Goal: Task Accomplishment & Management: Use online tool/utility

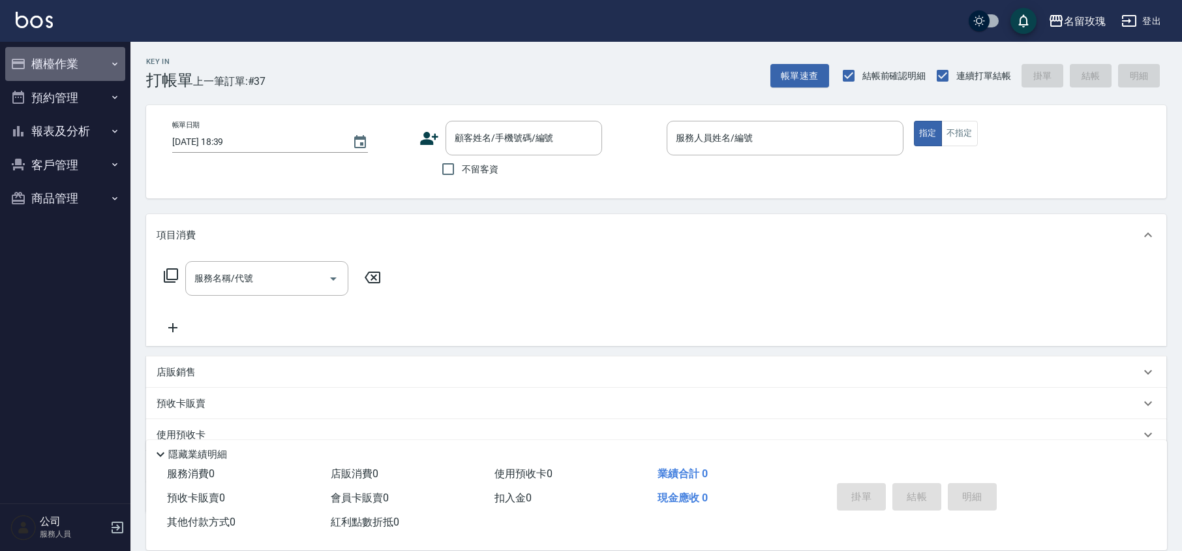
click at [68, 61] on button "櫃檯作業" at bounding box center [65, 64] width 120 height 34
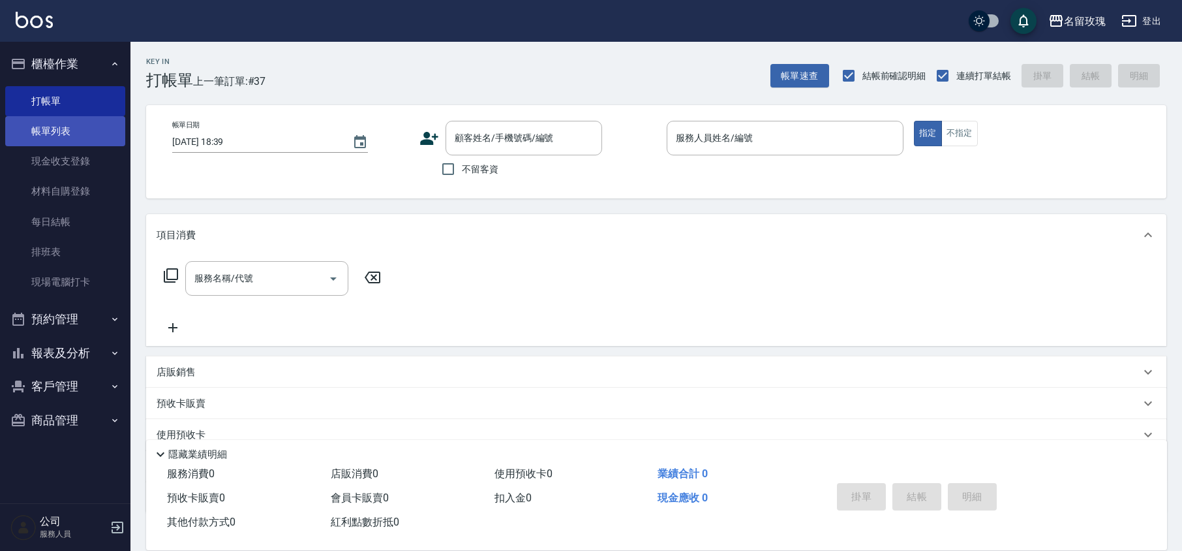
click at [58, 127] on link "帳單列表" at bounding box center [65, 131] width 120 height 30
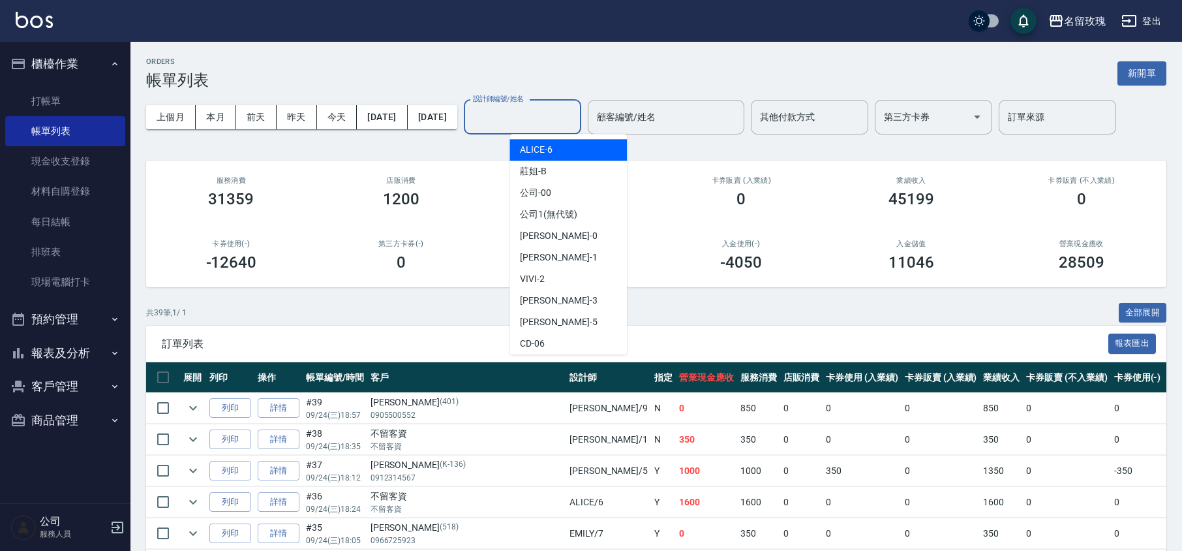
click at [562, 116] on input "設計師編號/姓名" at bounding box center [523, 117] width 106 height 23
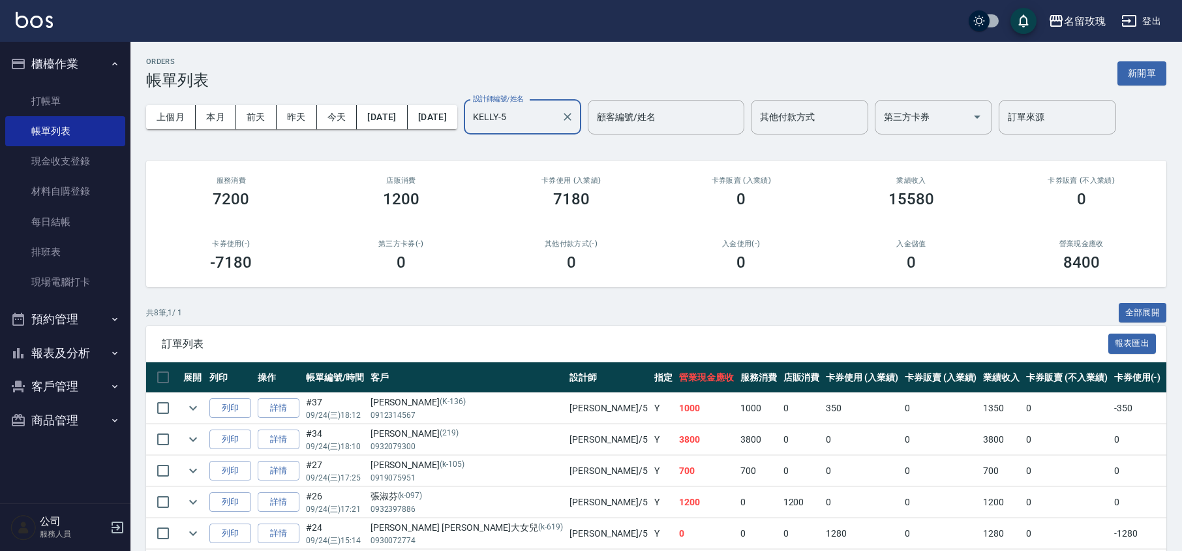
type input "KELLY-5"
click at [40, 92] on link "打帳單" at bounding box center [65, 101] width 120 height 30
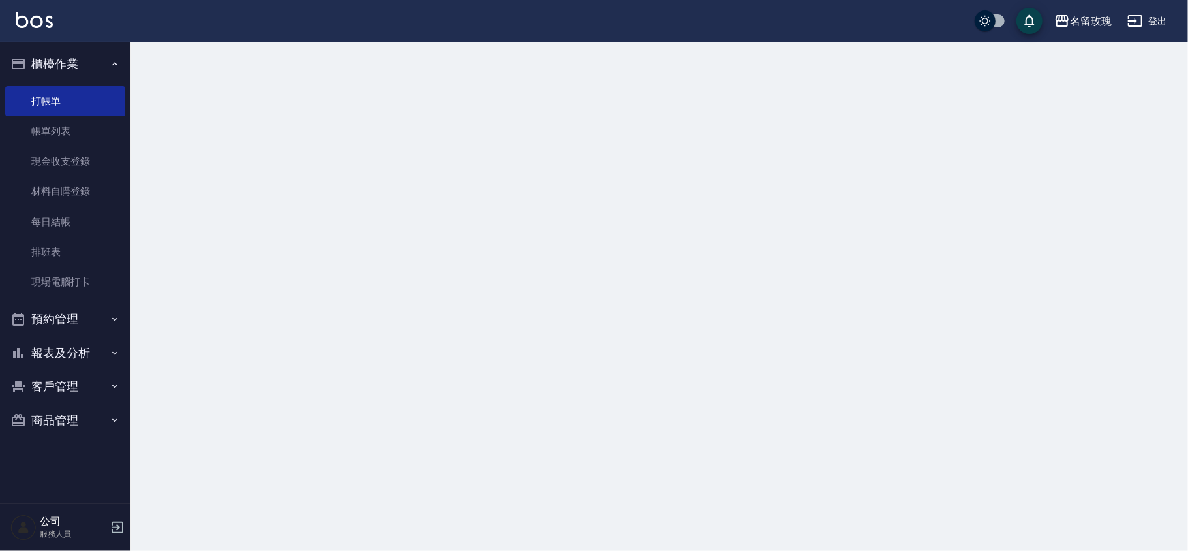
click at [50, 58] on button "櫃檯作業" at bounding box center [65, 64] width 120 height 34
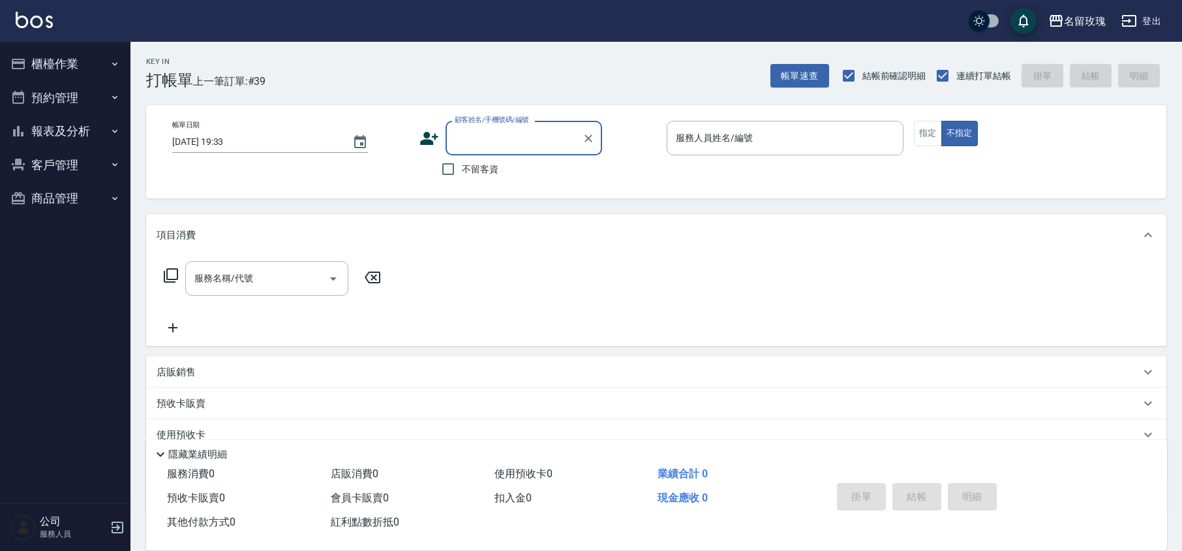
click at [45, 159] on button "客戶管理" at bounding box center [65, 165] width 120 height 34
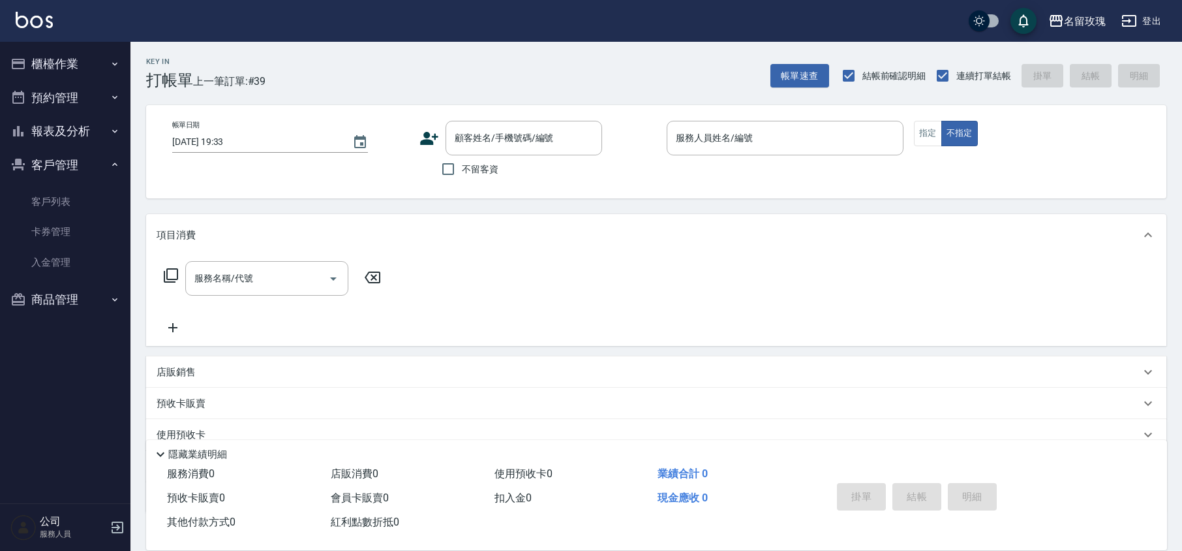
click at [45, 159] on button "客戶管理" at bounding box center [65, 165] width 120 height 34
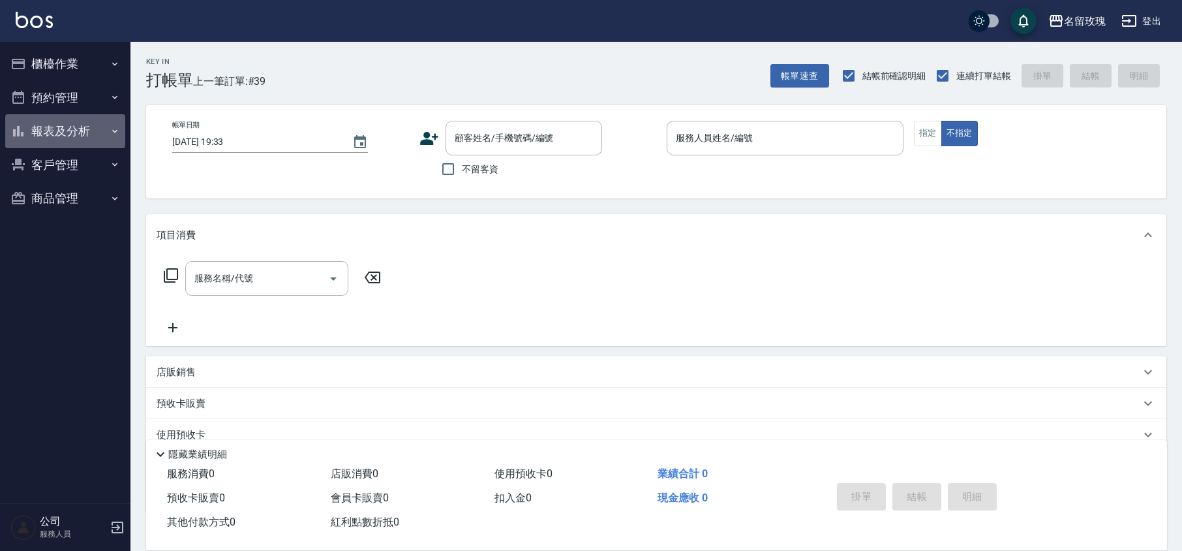
click at [55, 137] on button "報表及分析" at bounding box center [65, 131] width 120 height 34
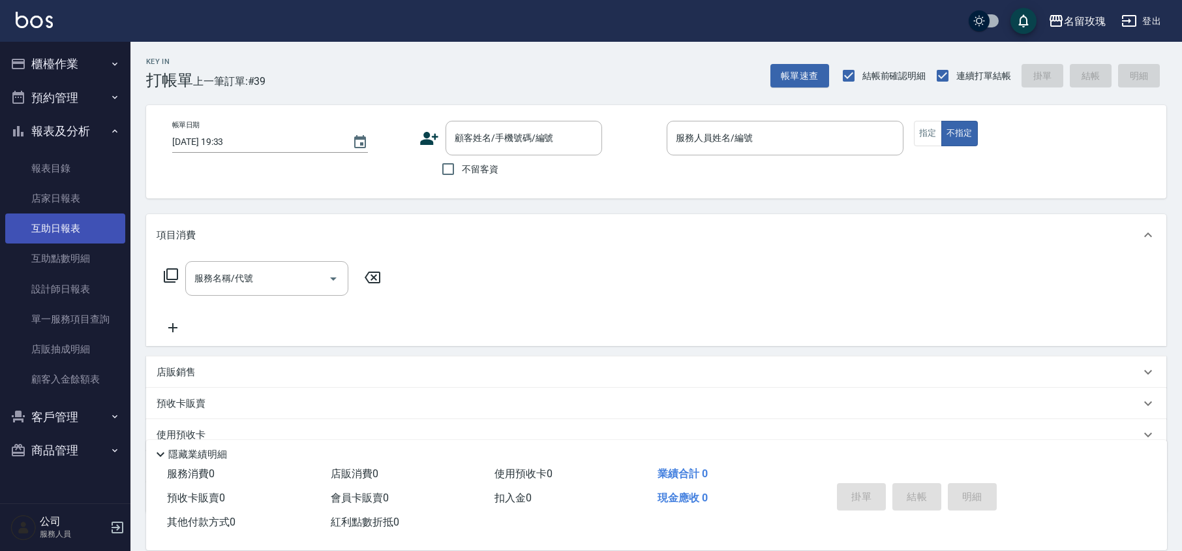
click at [37, 223] on link "互助日報表" at bounding box center [65, 228] width 120 height 30
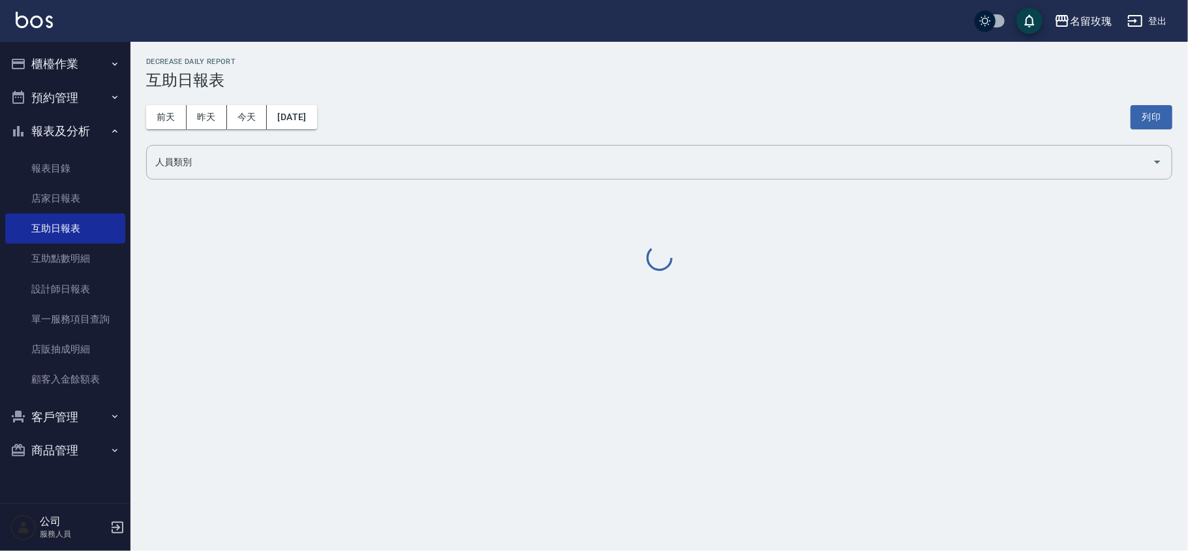
click at [468, 89] on div "[DATE] [DATE] [DATE] [DATE] 列印" at bounding box center [659, 116] width 1026 height 55
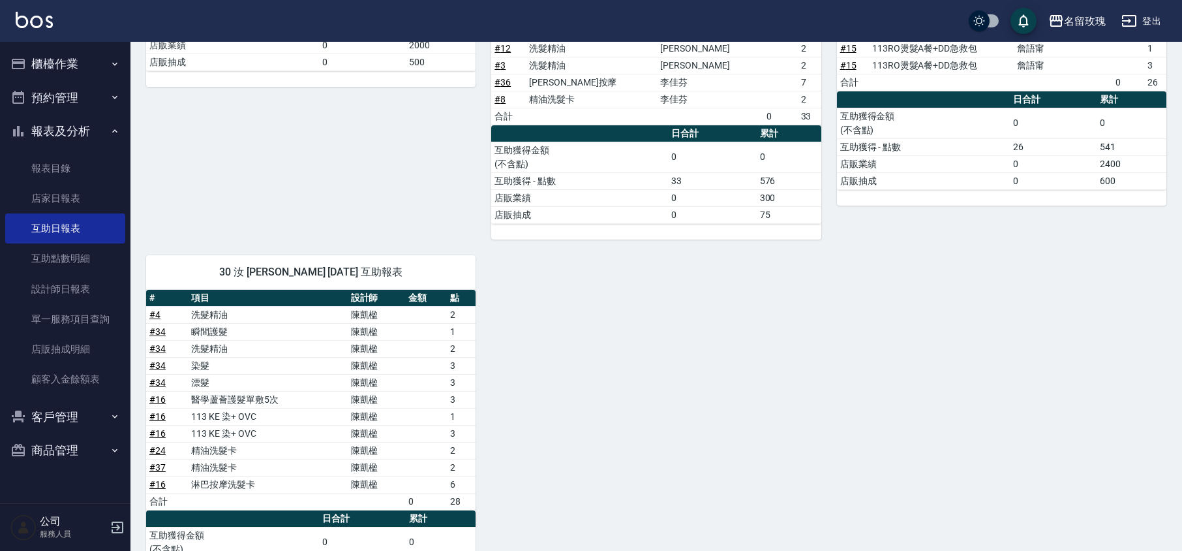
scroll to position [740, 0]
